Goal: Check status: Check status

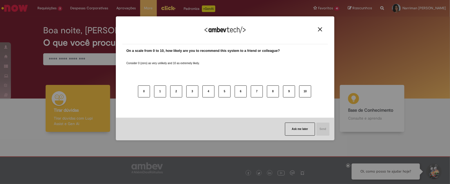
click at [321, 27] on div "We appreciate your feedback!" at bounding box center [224, 33] width 205 height 21
click at [321, 27] on button "Close" at bounding box center [319, 29] width 7 height 5
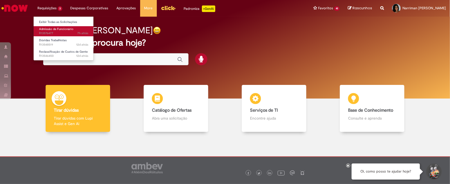
click at [53, 32] on span "7h atrás 7 horas atrás R13576477" at bounding box center [63, 33] width 49 height 4
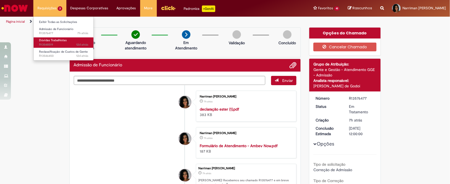
click at [70, 43] on span "12d atrás 12 dias atrás R13548519" at bounding box center [63, 45] width 49 height 4
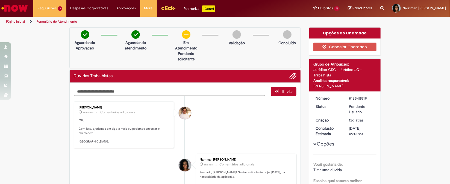
click at [198, 92] on textarea "Digite sua mensagem aqui..." at bounding box center [170, 91] width 192 height 9
type textarea "**********"
click at [282, 92] on span "Enviar" at bounding box center [287, 91] width 11 height 5
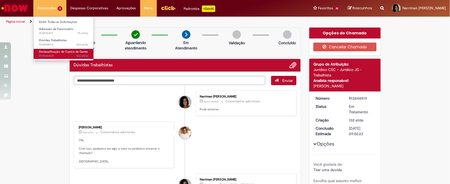
click at [60, 49] on link "Reclassificação de Custos de Gente 12d atrás 12 dias atrás R13546450" at bounding box center [64, 54] width 60 height 10
